Goal: Information Seeking & Learning: Find specific fact

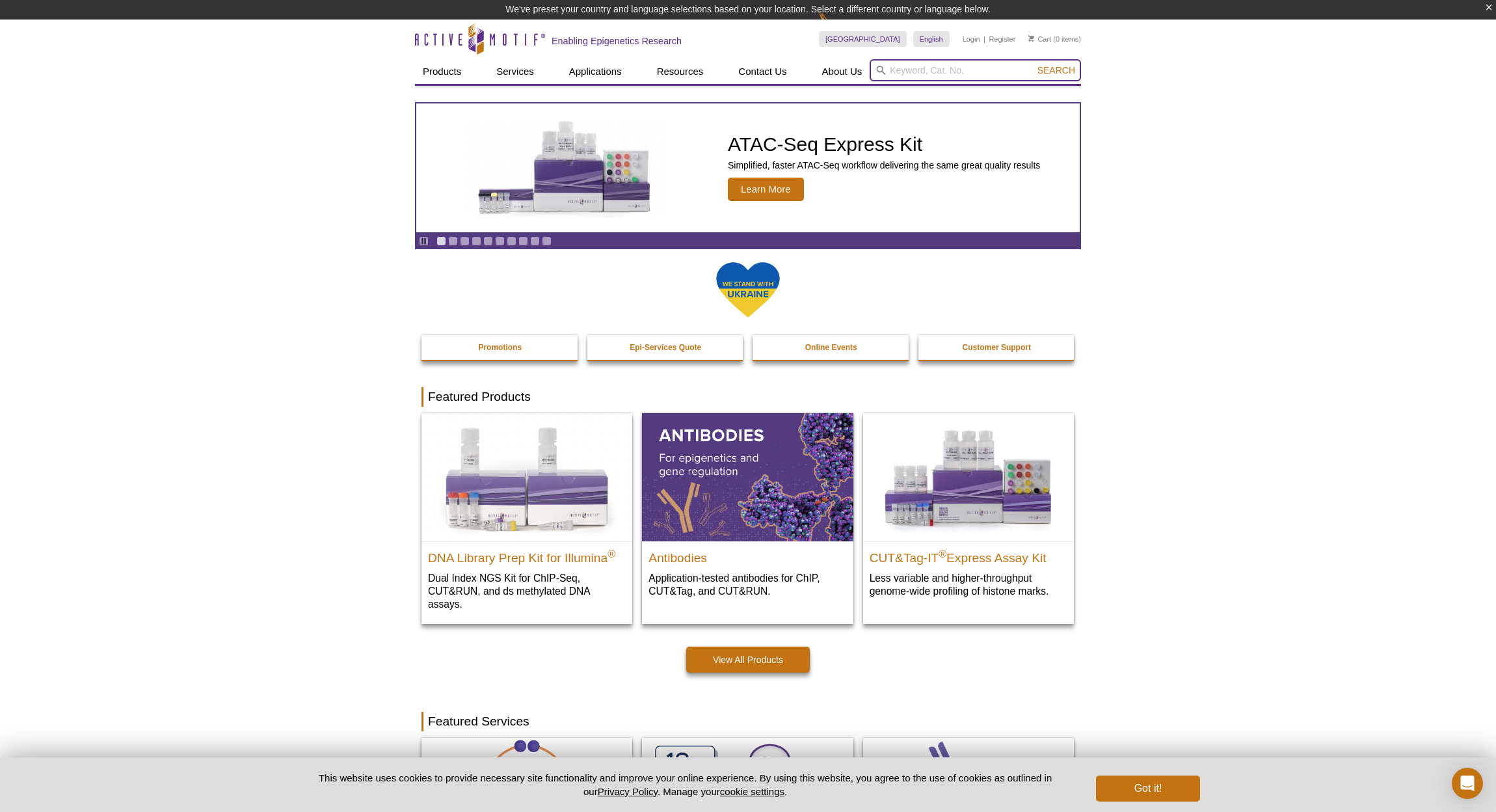
click at [899, 65] on input "search" at bounding box center [975, 71] width 212 height 22
type input "39155"
click at [1058, 71] on button "Search" at bounding box center [1056, 71] width 45 height 12
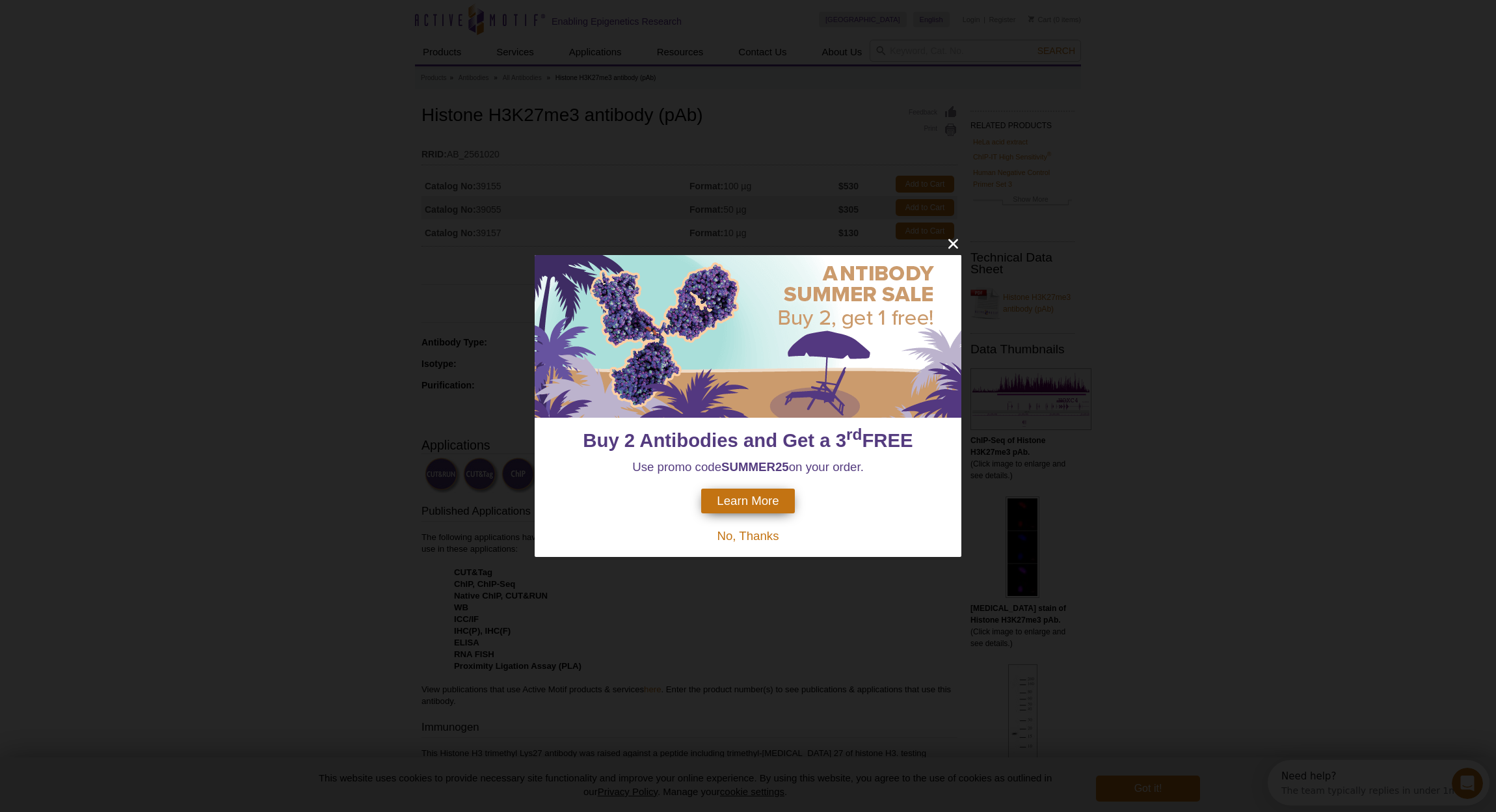
click at [757, 538] on span "No, Thanks" at bounding box center [748, 536] width 62 height 13
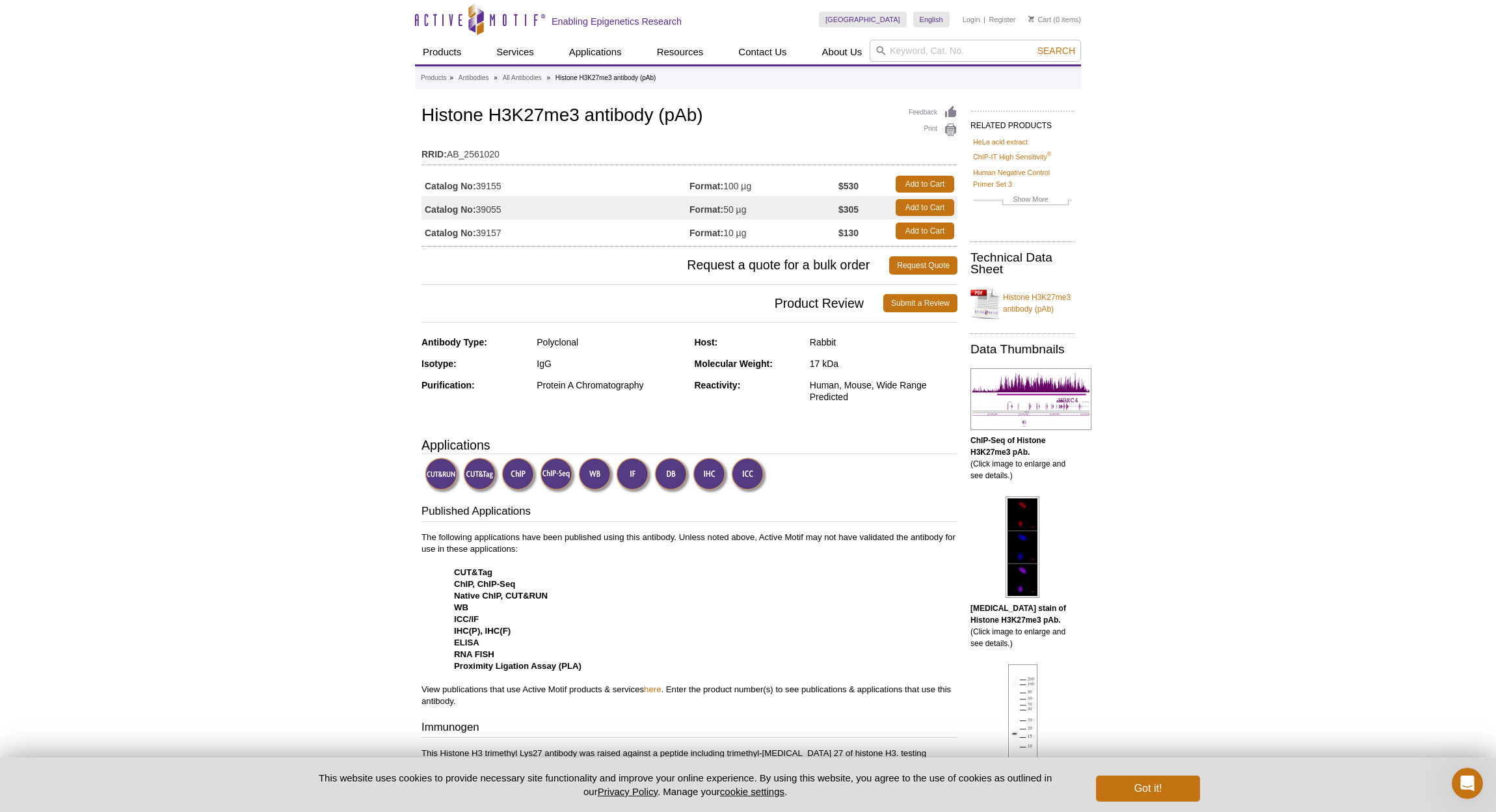
click at [1031, 528] on img at bounding box center [1023, 547] width 34 height 102
click at [632, 478] on img at bounding box center [634, 475] width 36 height 36
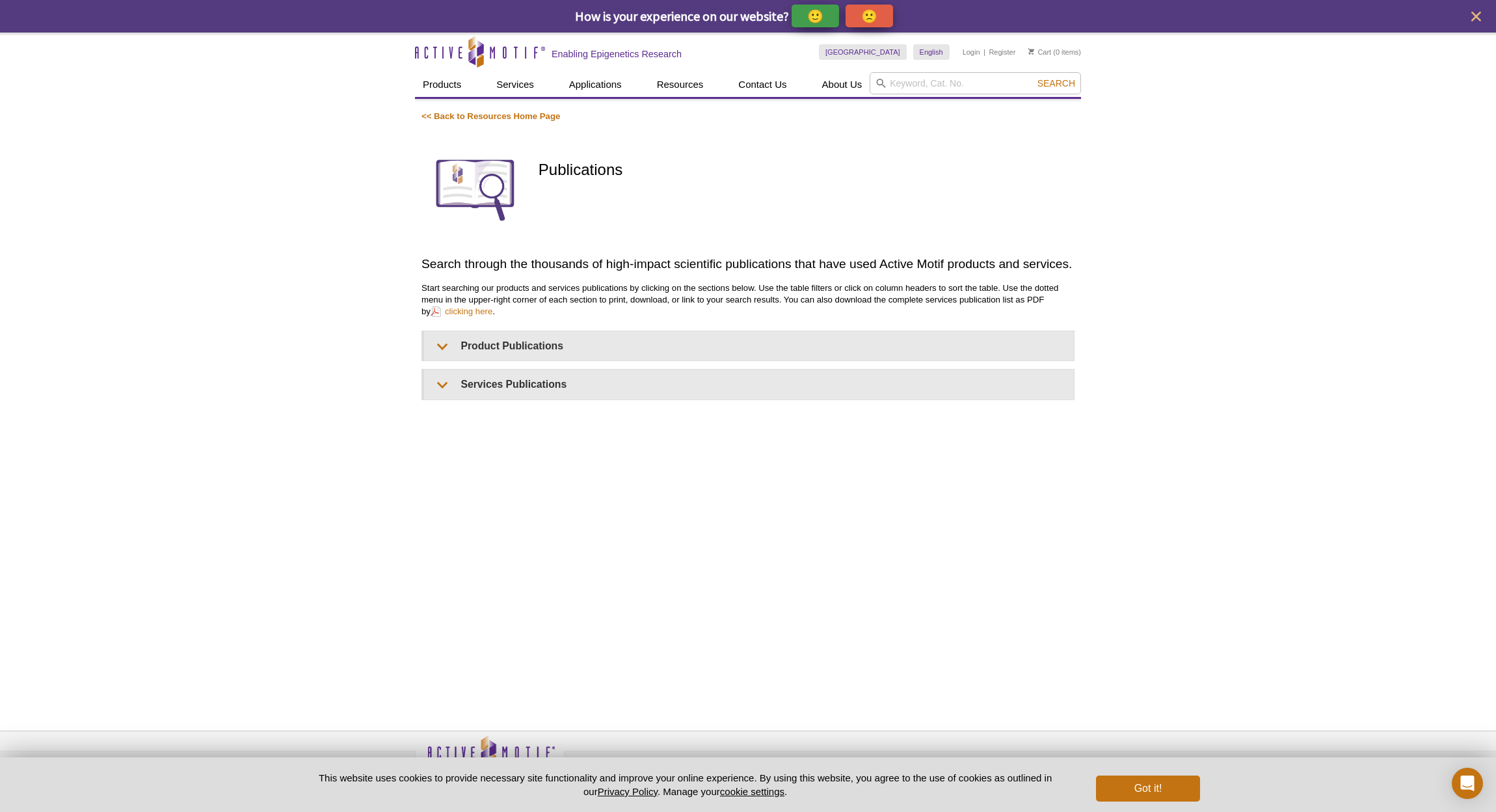
click at [545, 306] on p "Start searching our products and services publications by clicking on the secti…" at bounding box center [748, 299] width 653 height 35
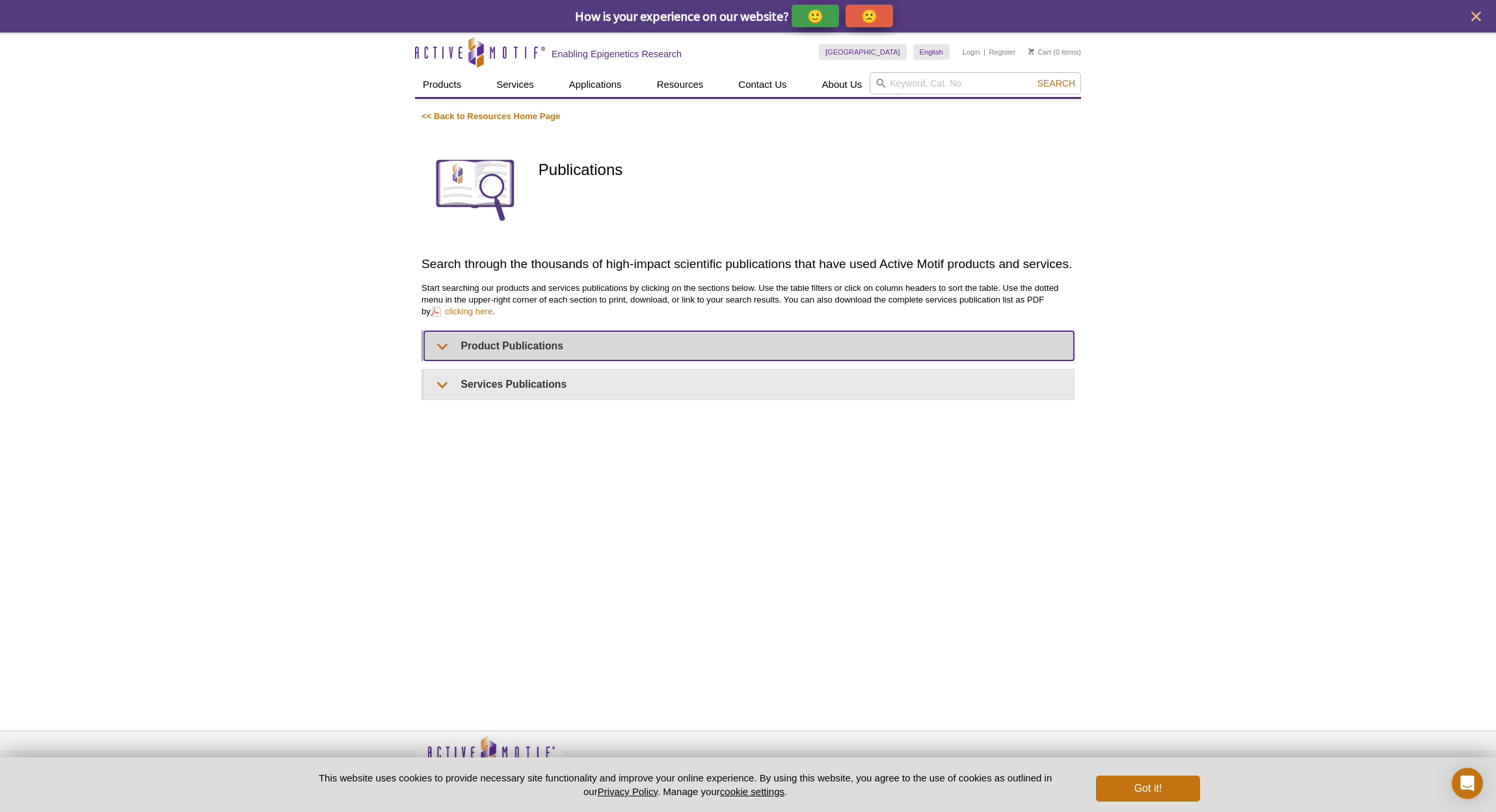
click at [545, 337] on summary "Product Publications" at bounding box center [749, 345] width 650 height 29
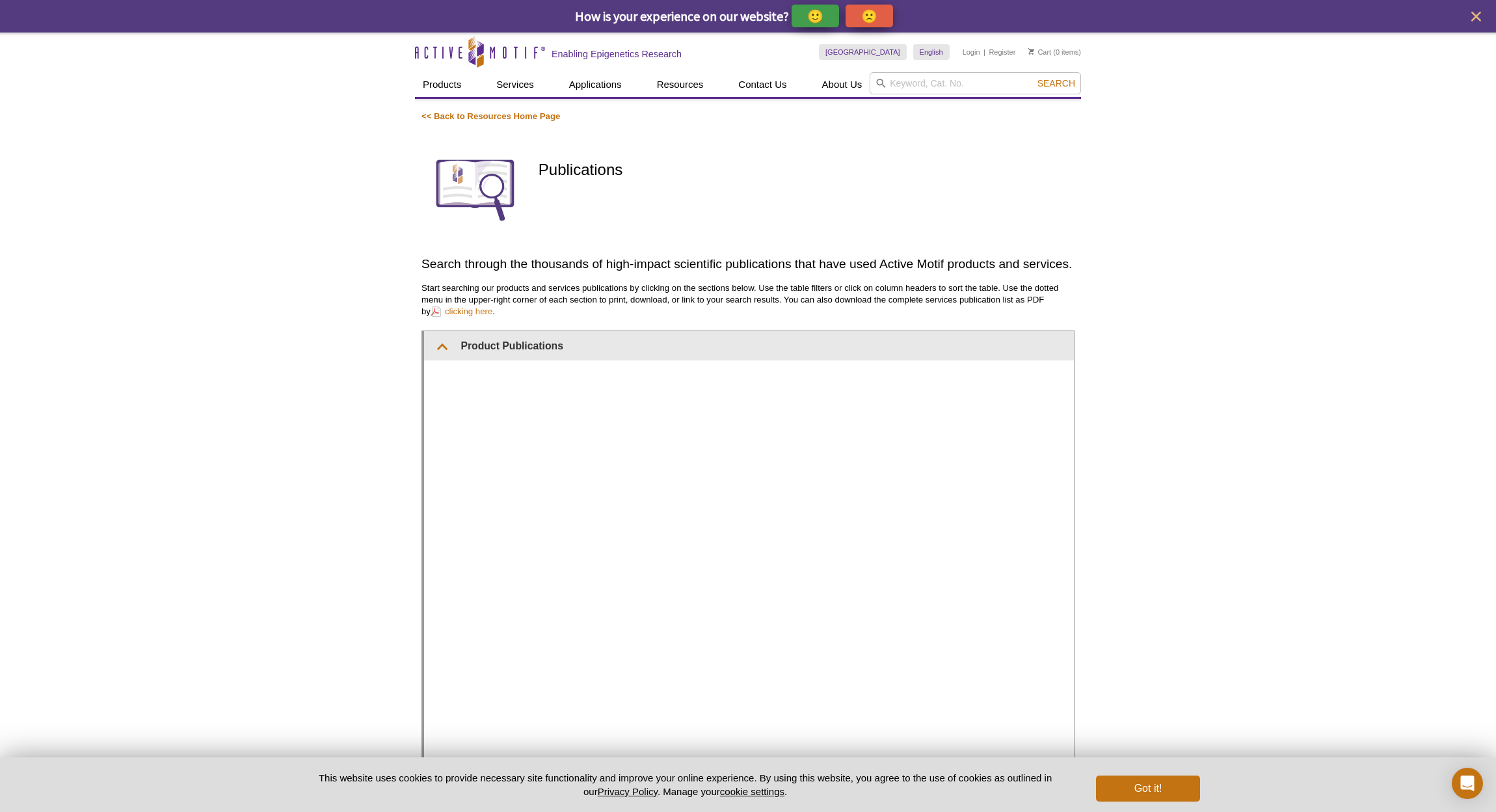
scroll to position [8, 0]
